Goal: Go to known website: Go to known website

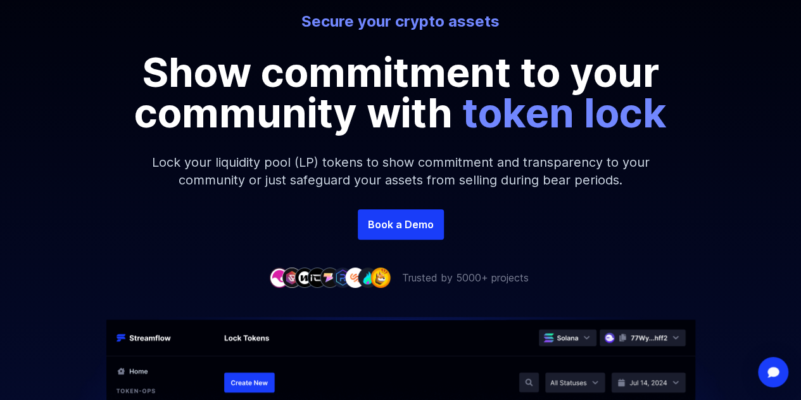
click at [639, 271] on div "Secure your crypto assets Show commitment to your community with token lock Loc…" at bounding box center [400, 107] width 801 height 355
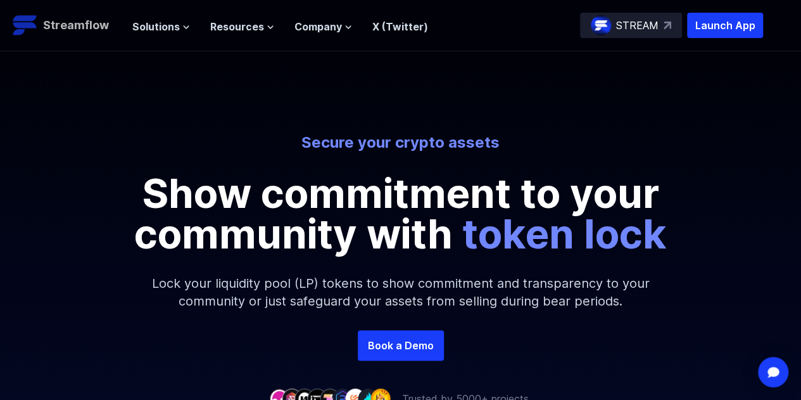
click at [92, 30] on p "Streamflow" at bounding box center [76, 25] width 66 height 18
click at [744, 26] on p "Launch App" at bounding box center [725, 25] width 76 height 25
